Goal: Transaction & Acquisition: Purchase product/service

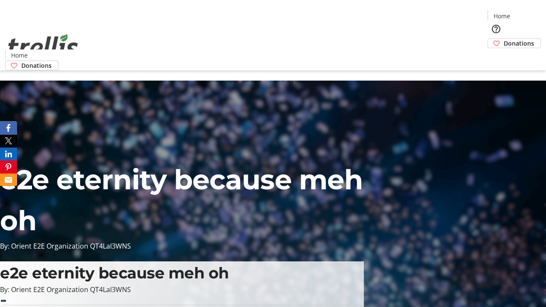
click at [504, 39] on span "Donations" at bounding box center [519, 43] width 30 height 9
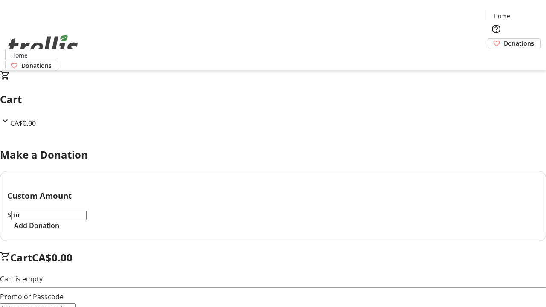
click at [59, 231] on span "Add Donation" at bounding box center [36, 226] width 45 height 10
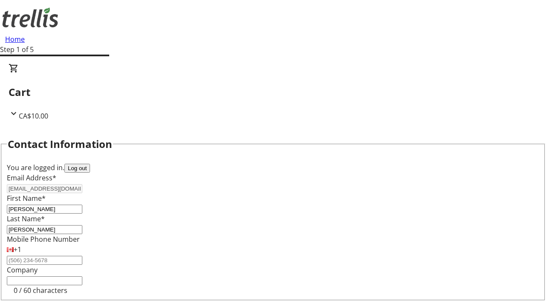
select select "BC"
select select "CA"
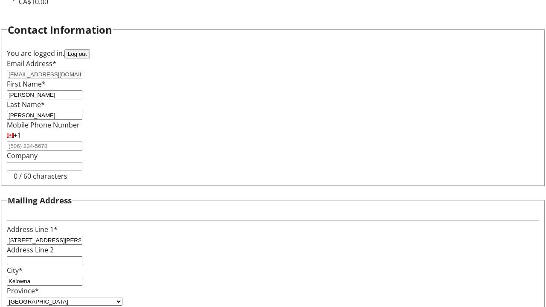
type input "V1Y 0C2"
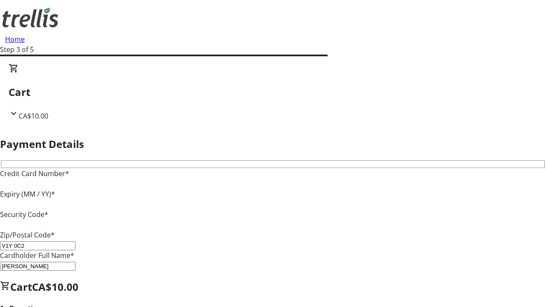
type input "V1Y 0C2"
